Goal: Information Seeking & Learning: Learn about a topic

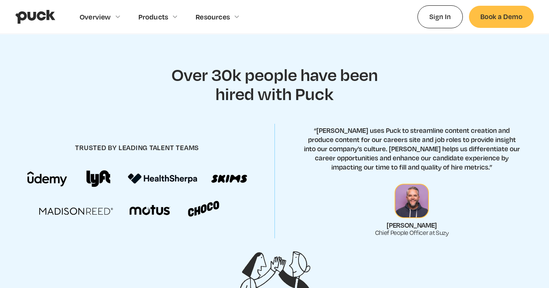
scroll to position [278, 0]
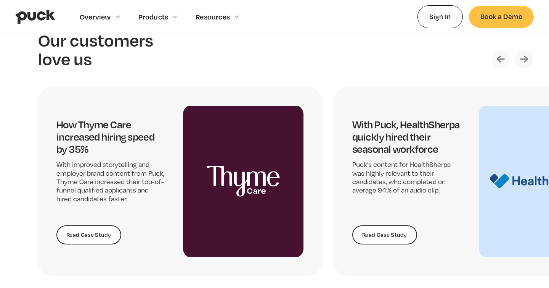
scroll to position [1535, 0]
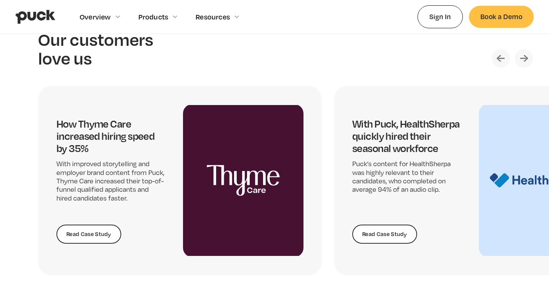
click at [522, 55] on img "Next slide" at bounding box center [524, 58] width 18 height 18
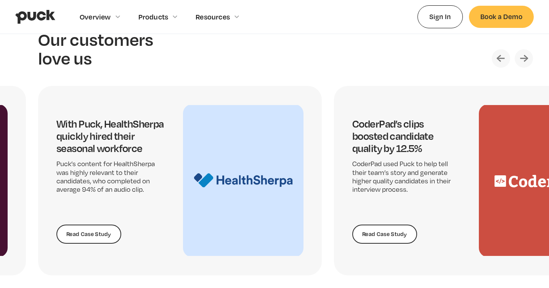
click at [523, 55] on img "Next slide" at bounding box center [524, 58] width 18 height 18
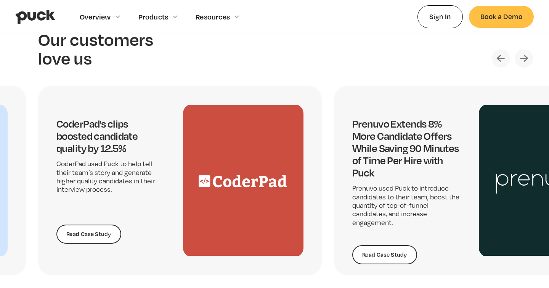
click at [523, 55] on img "Next slide" at bounding box center [524, 58] width 18 height 18
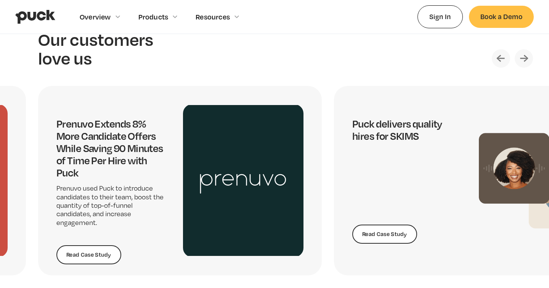
click at [523, 55] on img "Next slide" at bounding box center [524, 58] width 18 height 18
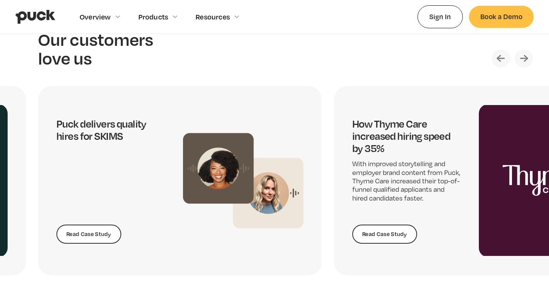
drag, startPoint x: 523, startPoint y: 56, endPoint x: 313, endPoint y: 190, distance: 248.8
click at [94, 236] on link "Read Case Study" at bounding box center [88, 233] width 65 height 19
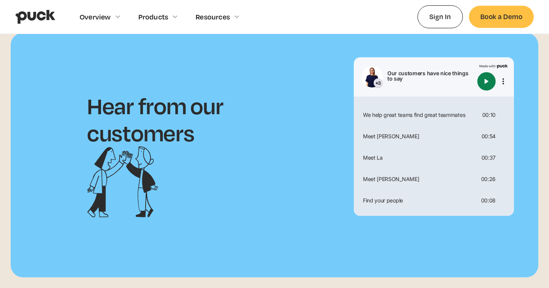
scroll to position [1671, 0]
